Goal: Navigation & Orientation: Find specific page/section

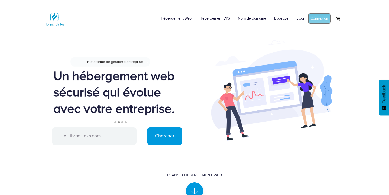
click at [315, 16] on link "Connexion" at bounding box center [319, 18] width 23 height 11
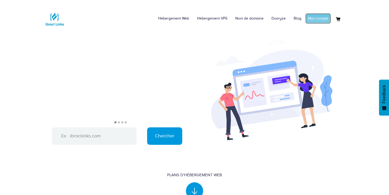
click at [319, 15] on link "Mon compte" at bounding box center [318, 18] width 26 height 11
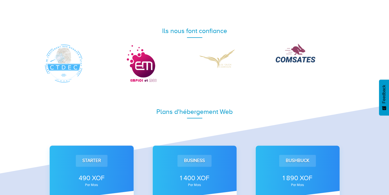
drag, startPoint x: 391, startPoint y: 46, endPoint x: 307, endPoint y: 117, distance: 109.3
click at [307, 117] on div "Plans d'hébergement Web" at bounding box center [194, 111] width 309 height 25
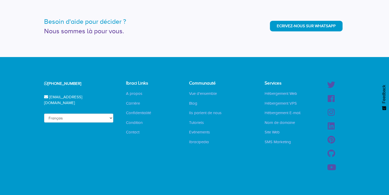
scroll to position [1333, 0]
